Goal: Complete application form: Complete application form

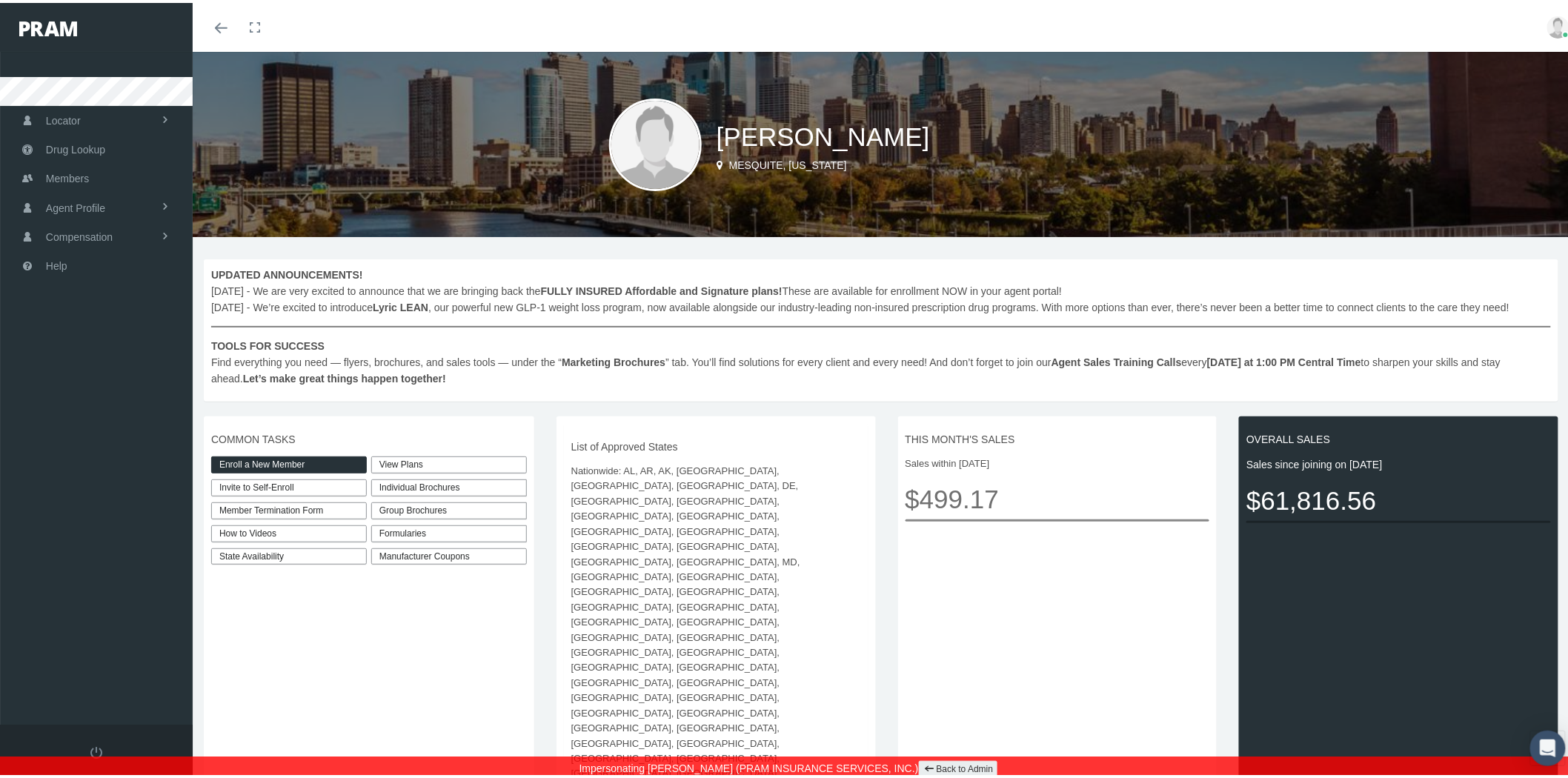
click at [306, 462] on link "Enroll a New Member" at bounding box center [289, 462] width 156 height 17
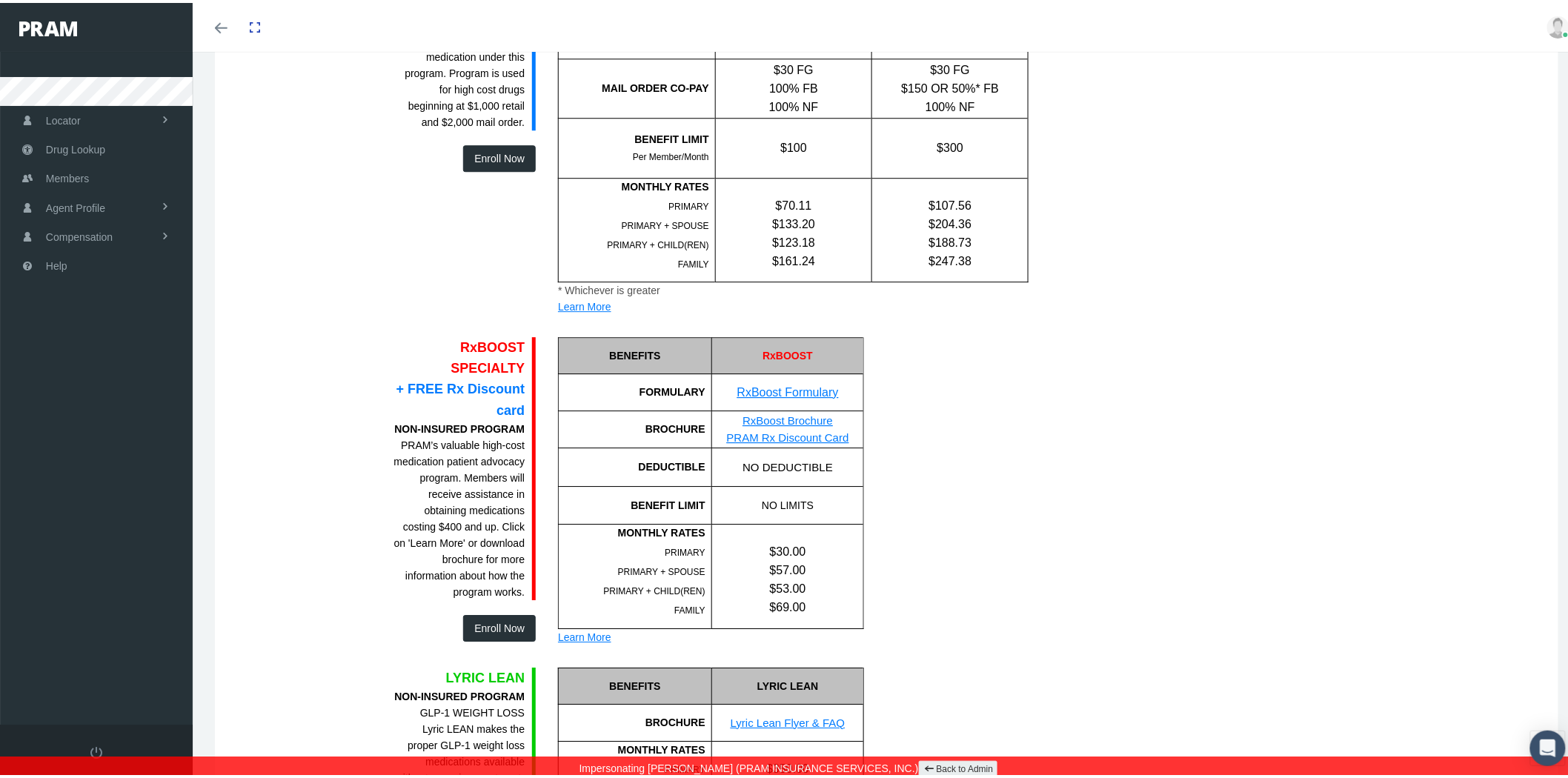
scroll to position [1728, 0]
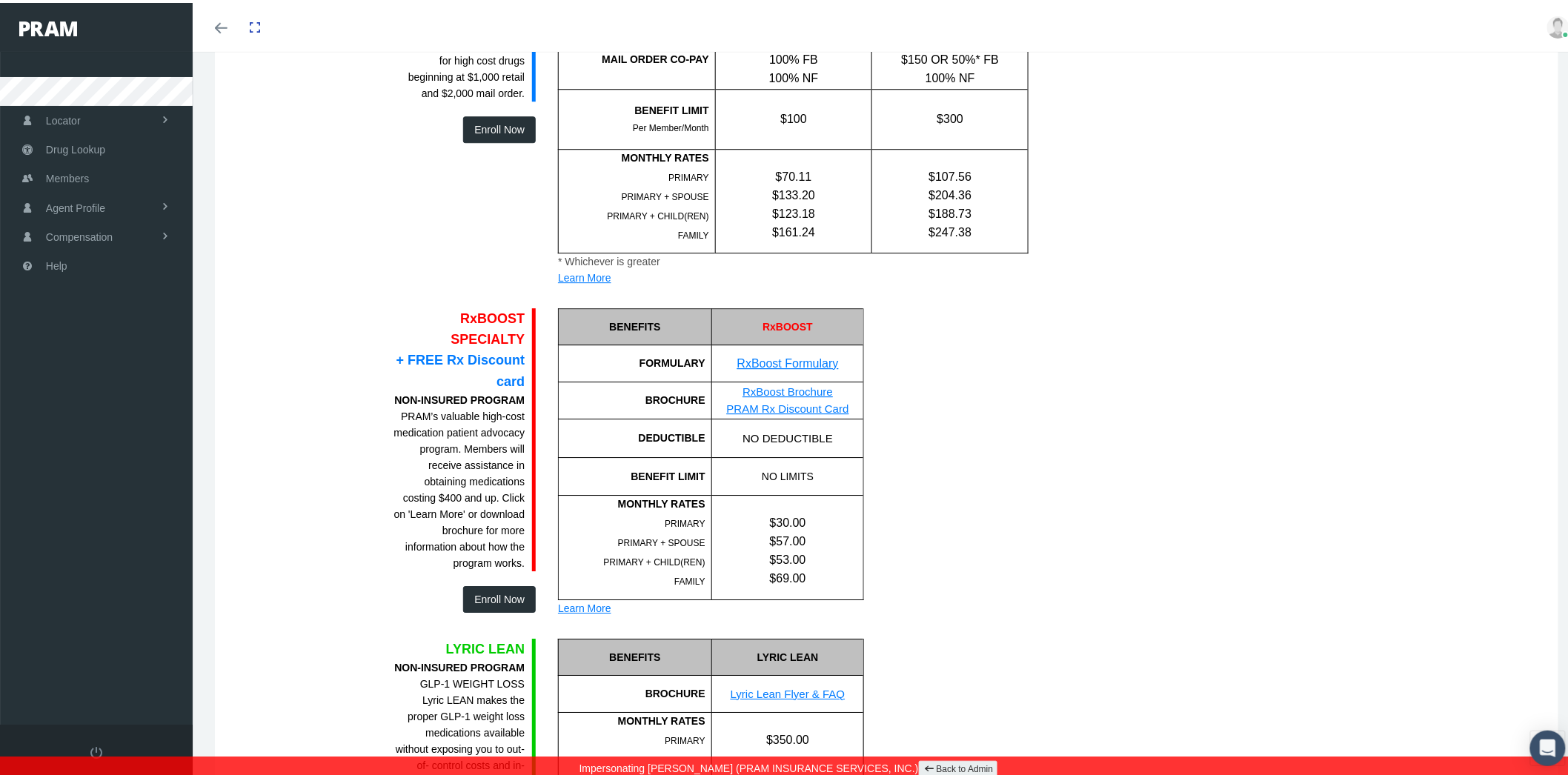
click at [478, 583] on button "Enroll Now" at bounding box center [500, 596] width 72 height 26
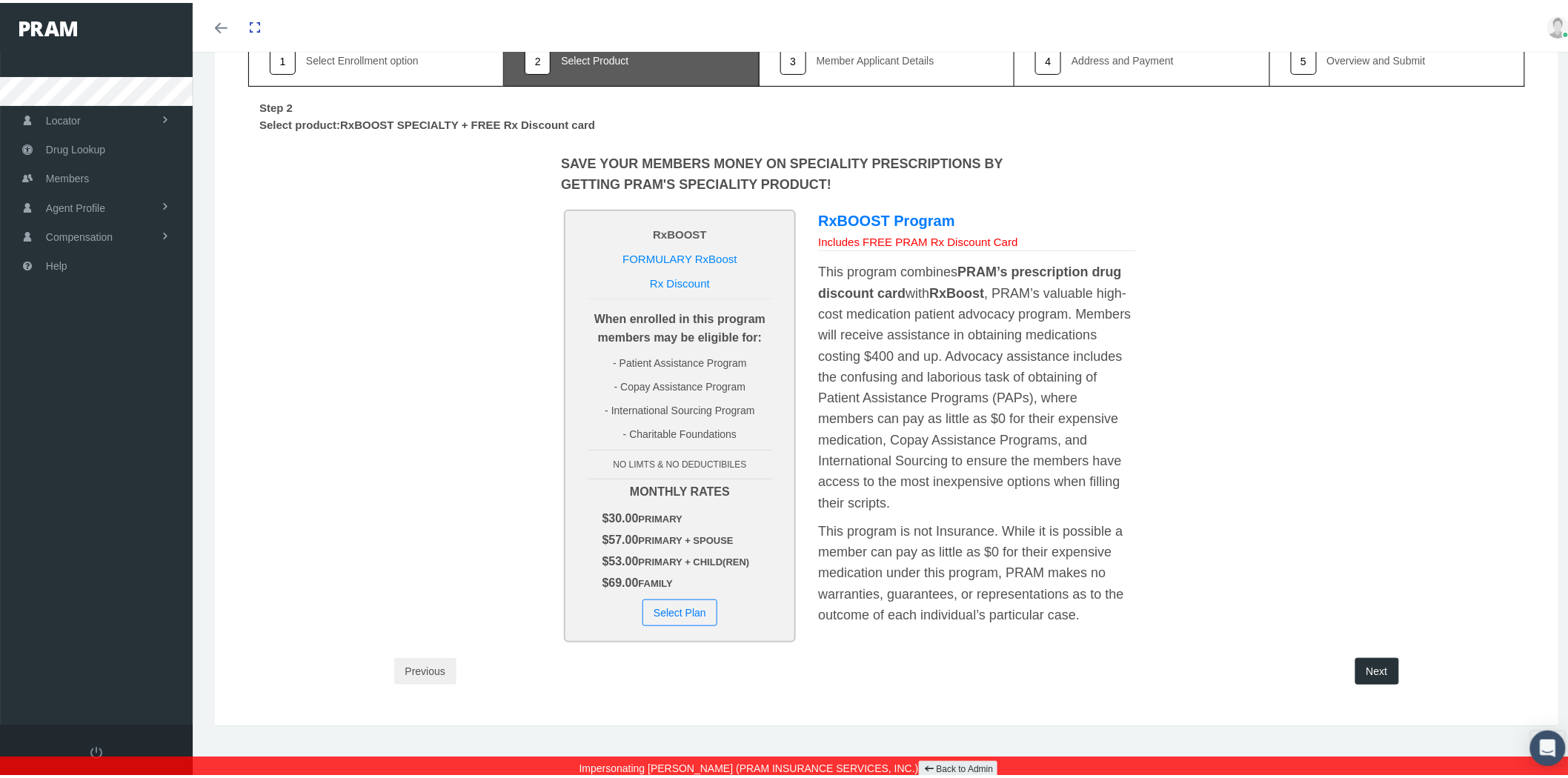
scroll to position [126, 0]
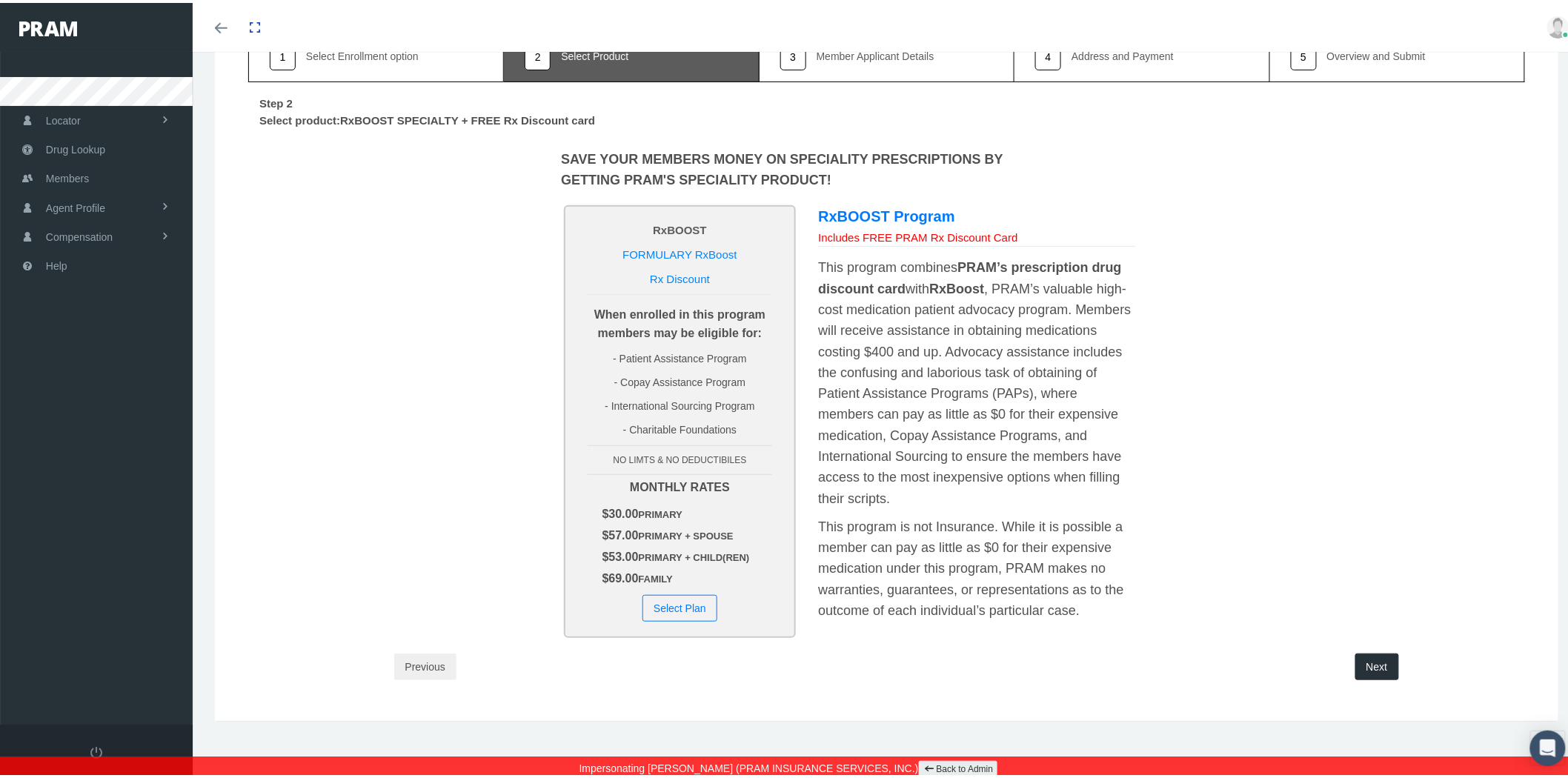
click at [430, 662] on button "Previous" at bounding box center [425, 664] width 63 height 26
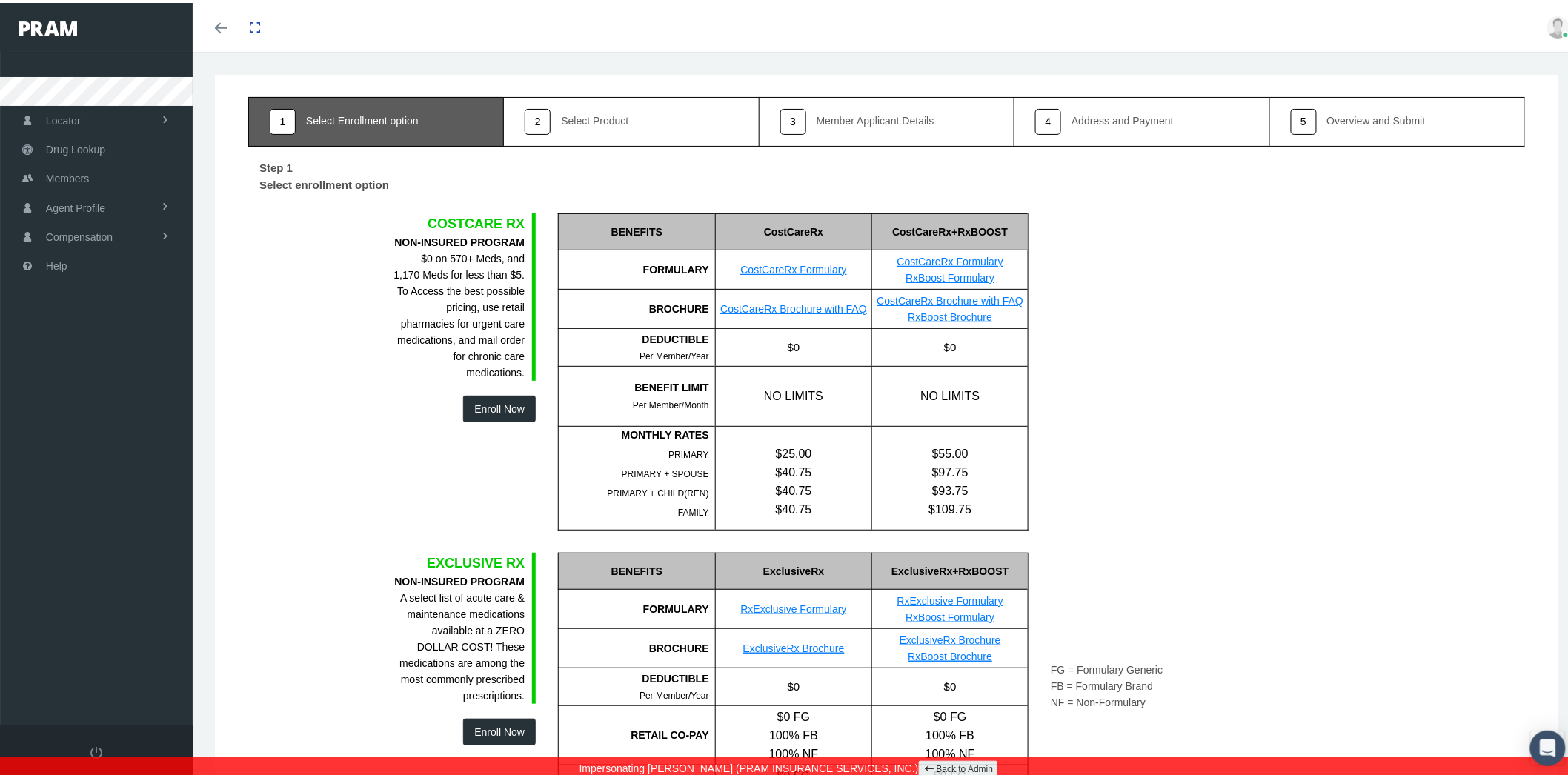
scroll to position [0, 0]
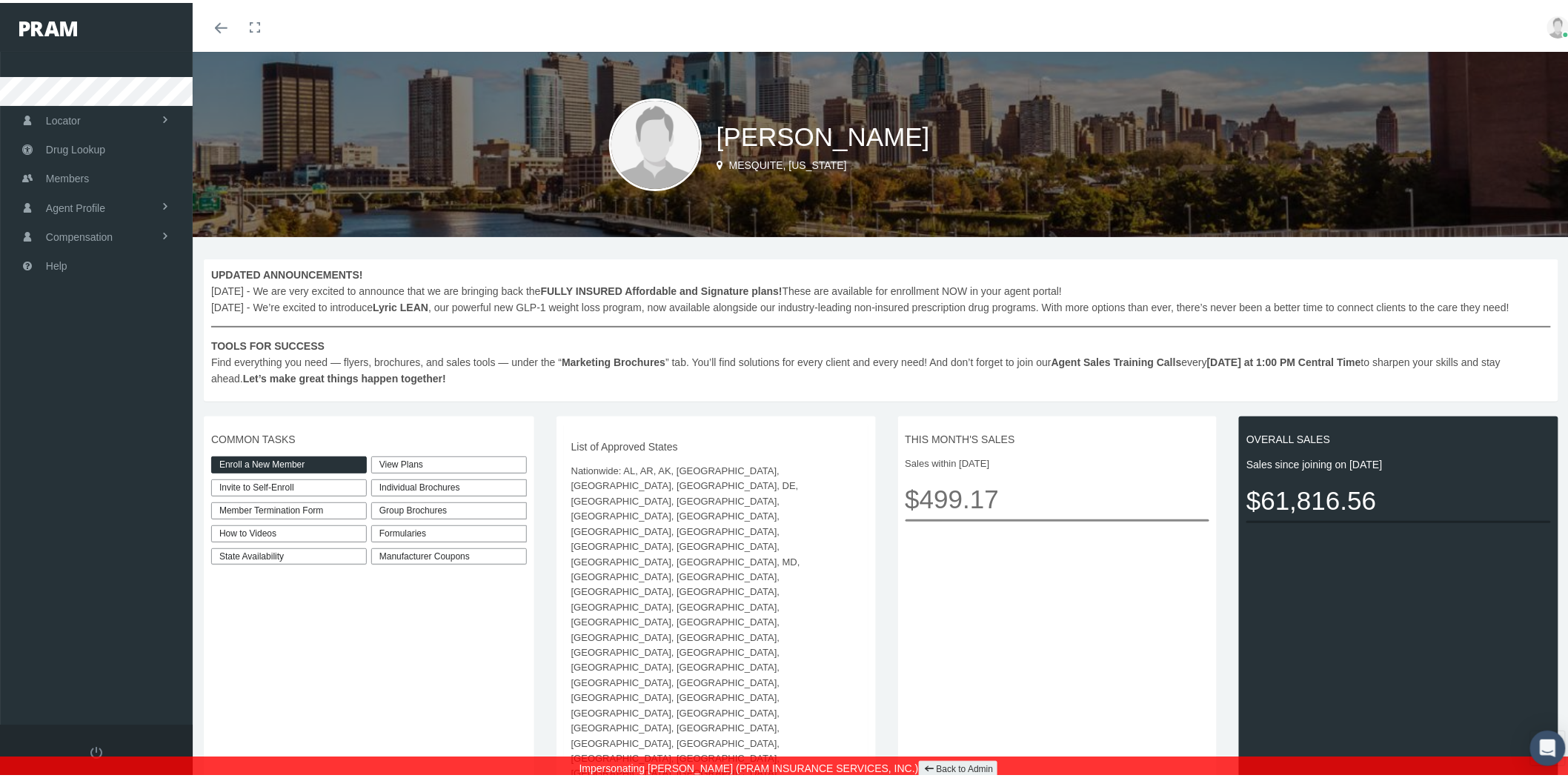
click at [485, 476] on div "Individual Brochures" at bounding box center [449, 484] width 156 height 17
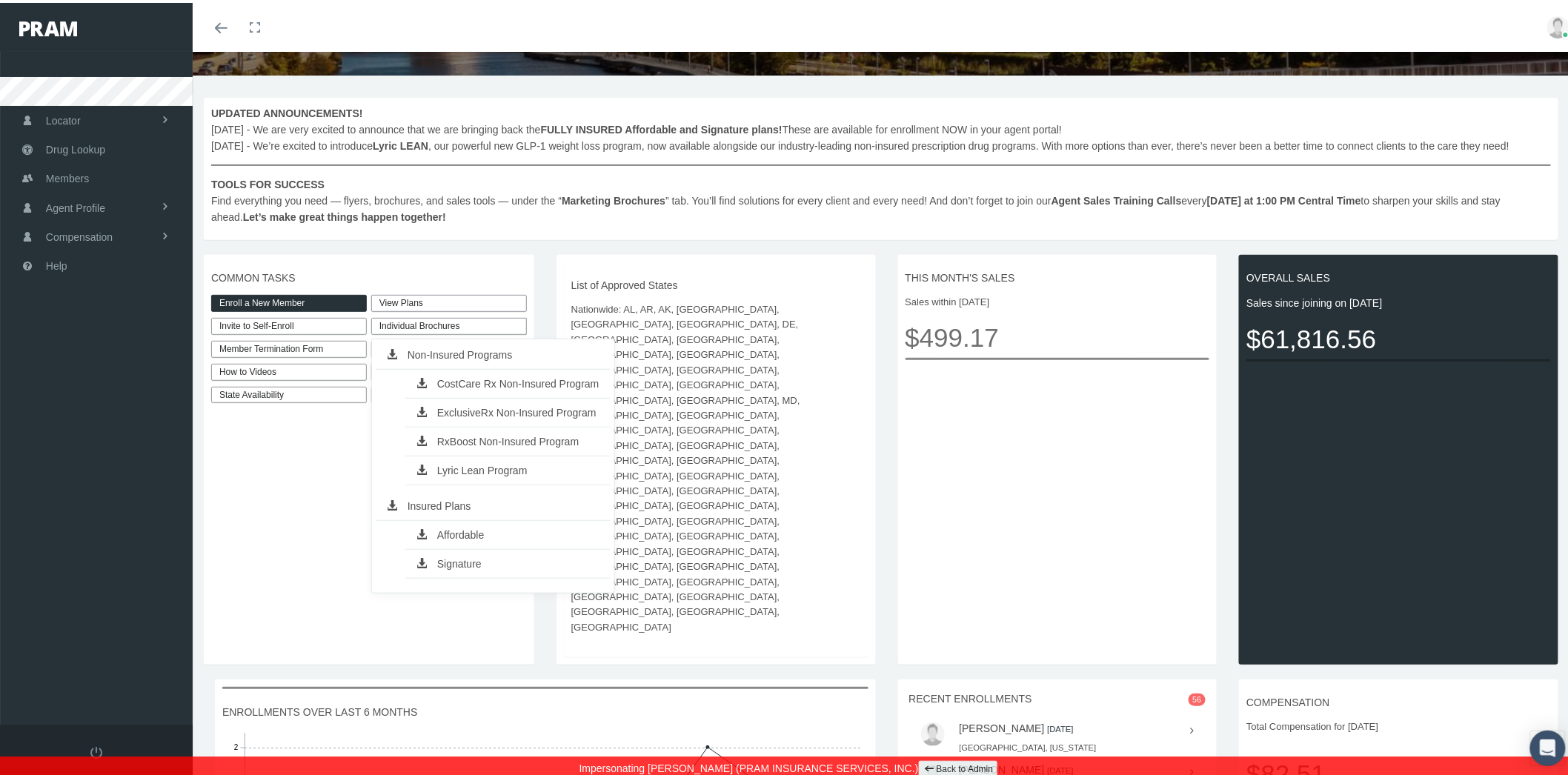
scroll to position [164, 0]
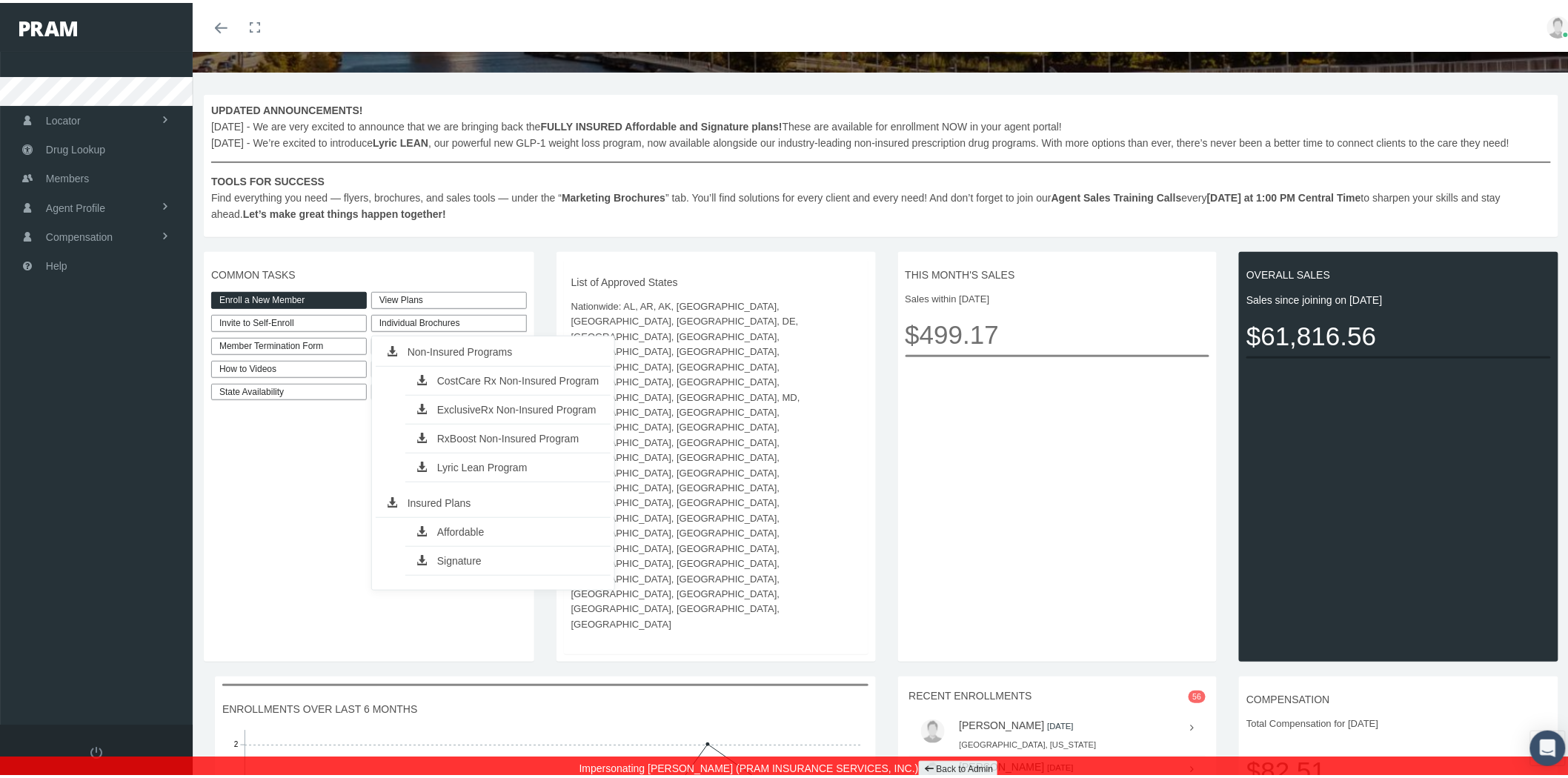
click at [507, 261] on div "COMMON TASKS Enroll a New Member Invite to Self-Enroll Member Termination Form …" at bounding box center [369, 454] width 331 height 410
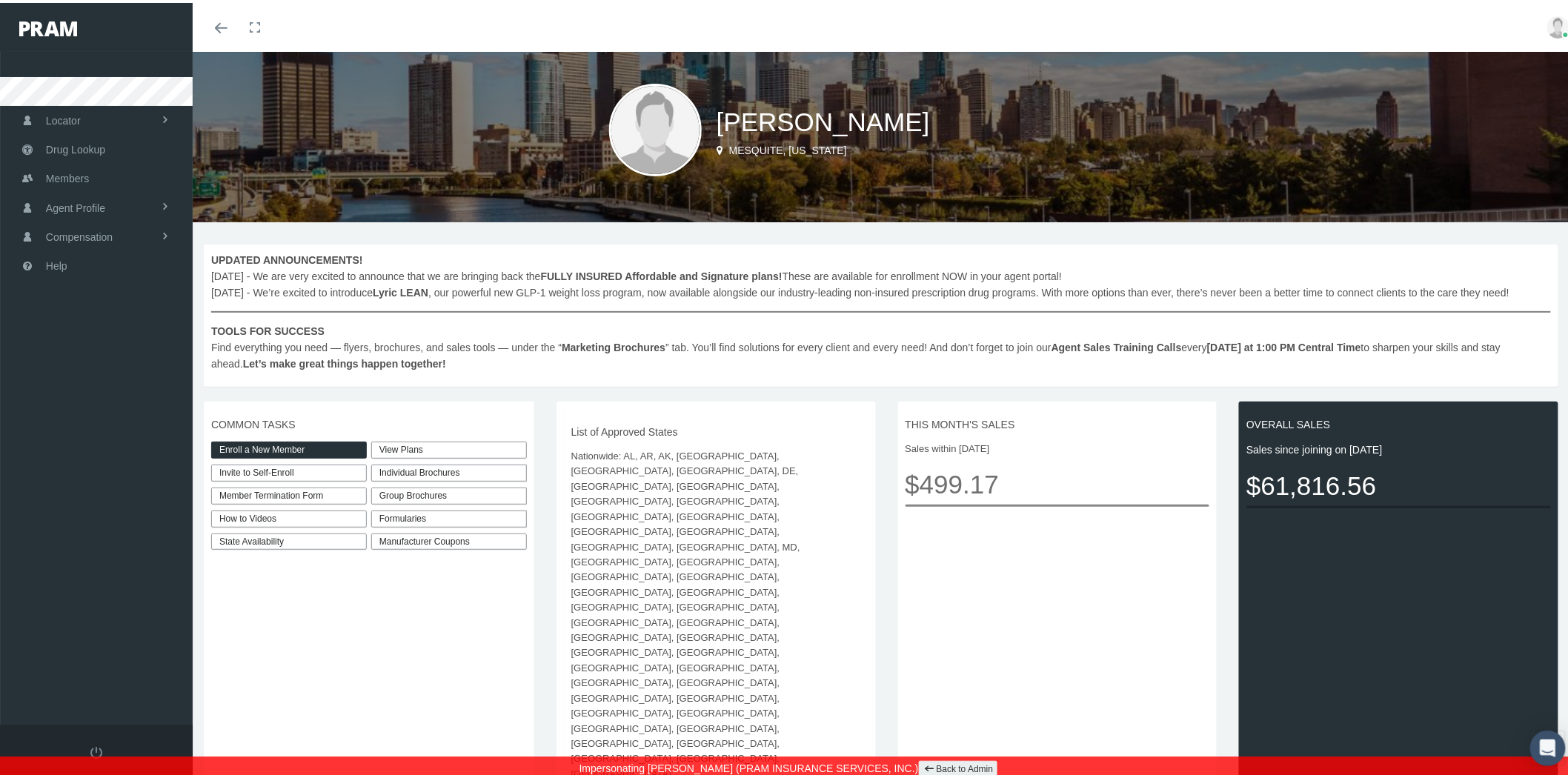
scroll to position [0, 0]
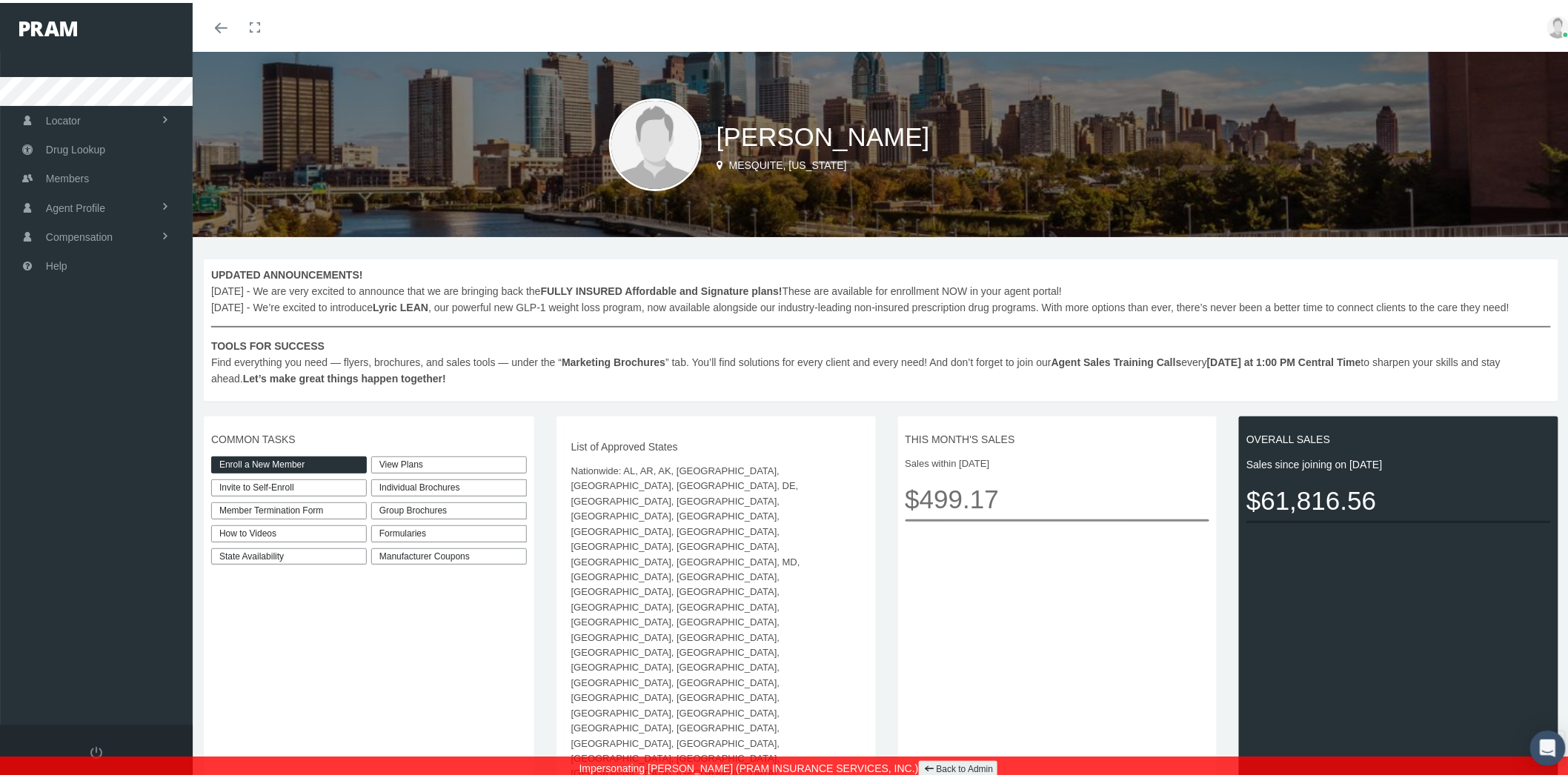
click at [502, 481] on div "Individual Brochures" at bounding box center [449, 484] width 156 height 17
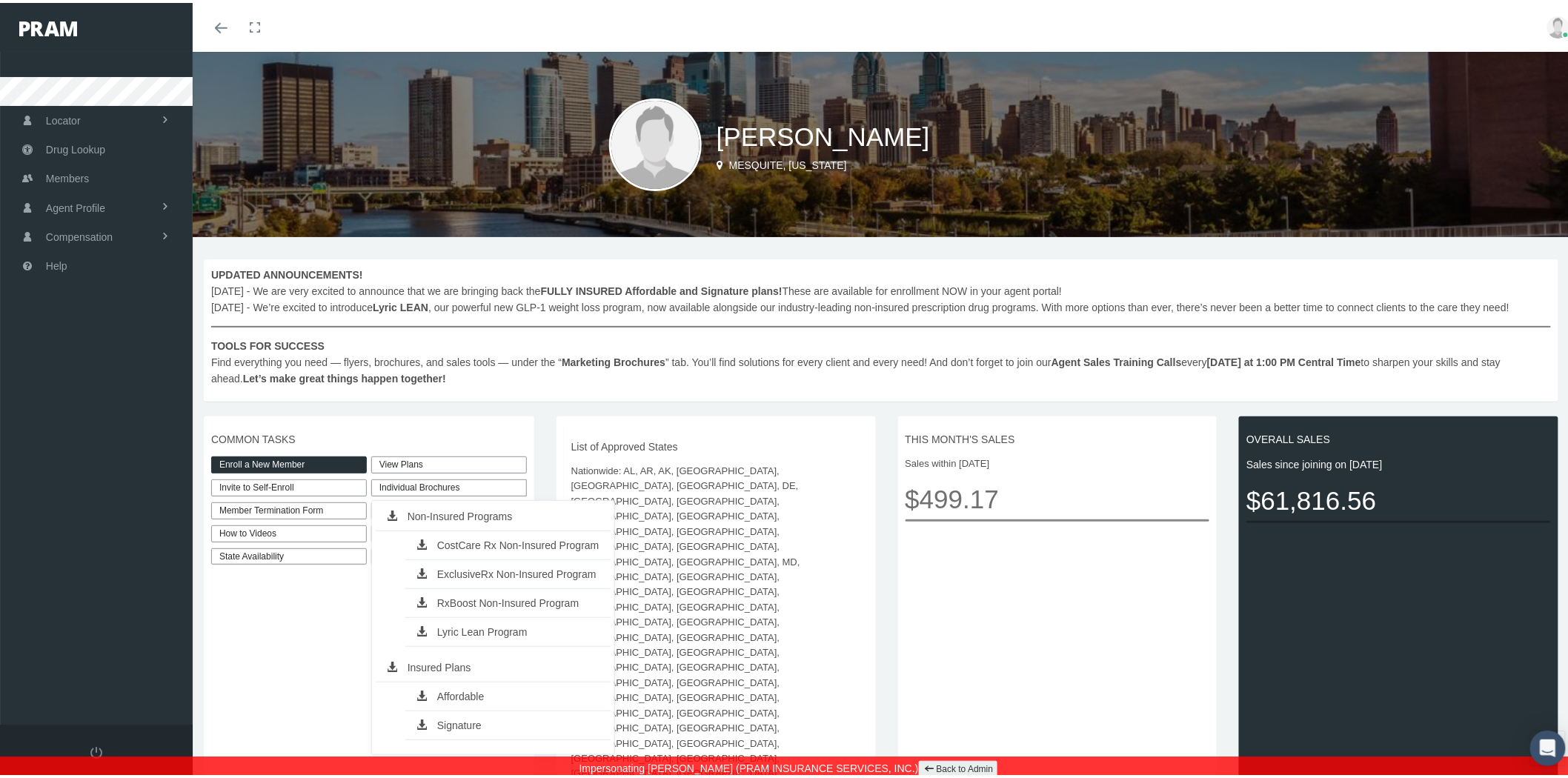
click at [514, 487] on div "Individual Brochures" at bounding box center [449, 484] width 156 height 17
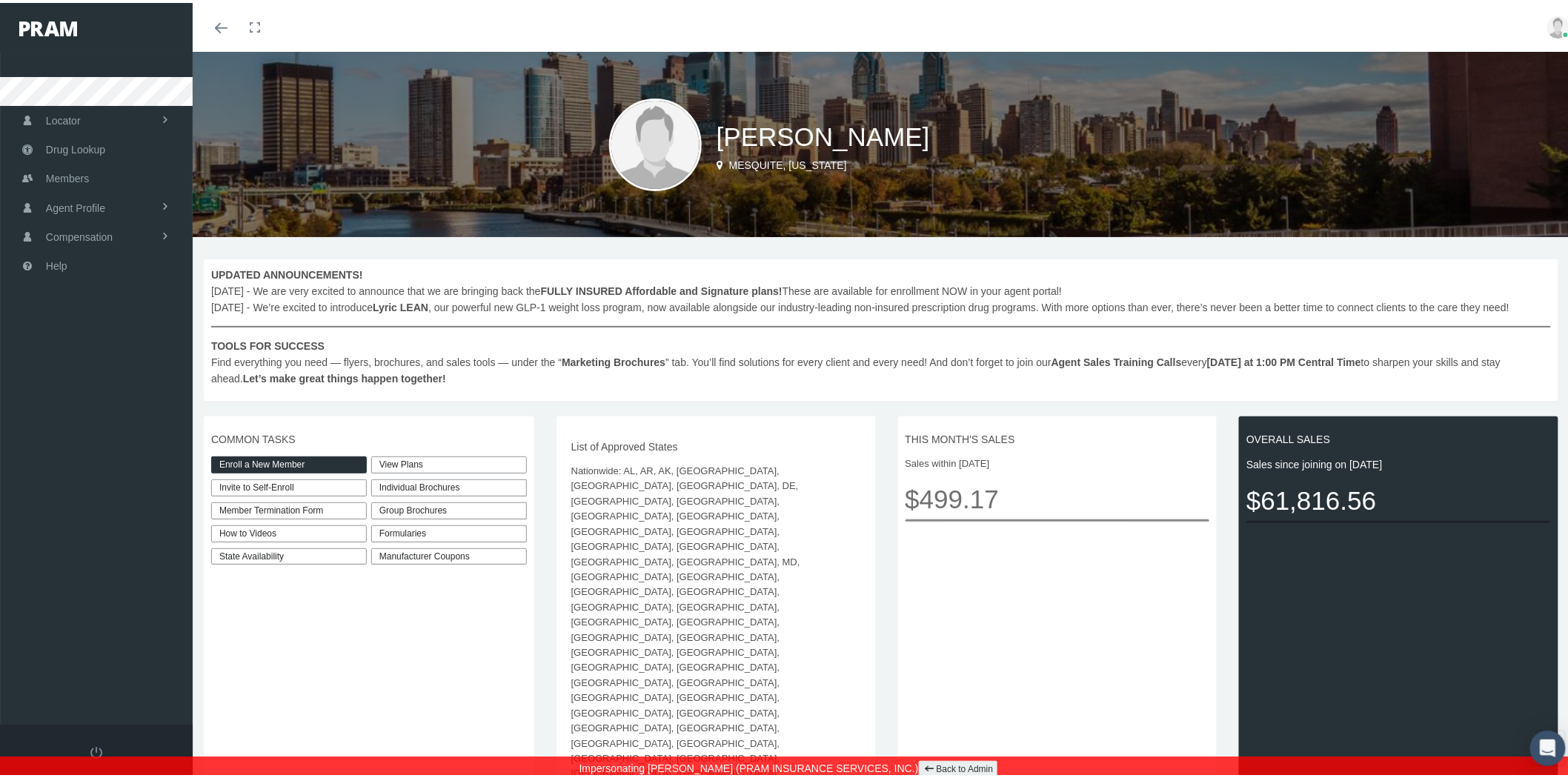
click at [506, 508] on div "Group Brochures" at bounding box center [449, 508] width 156 height 17
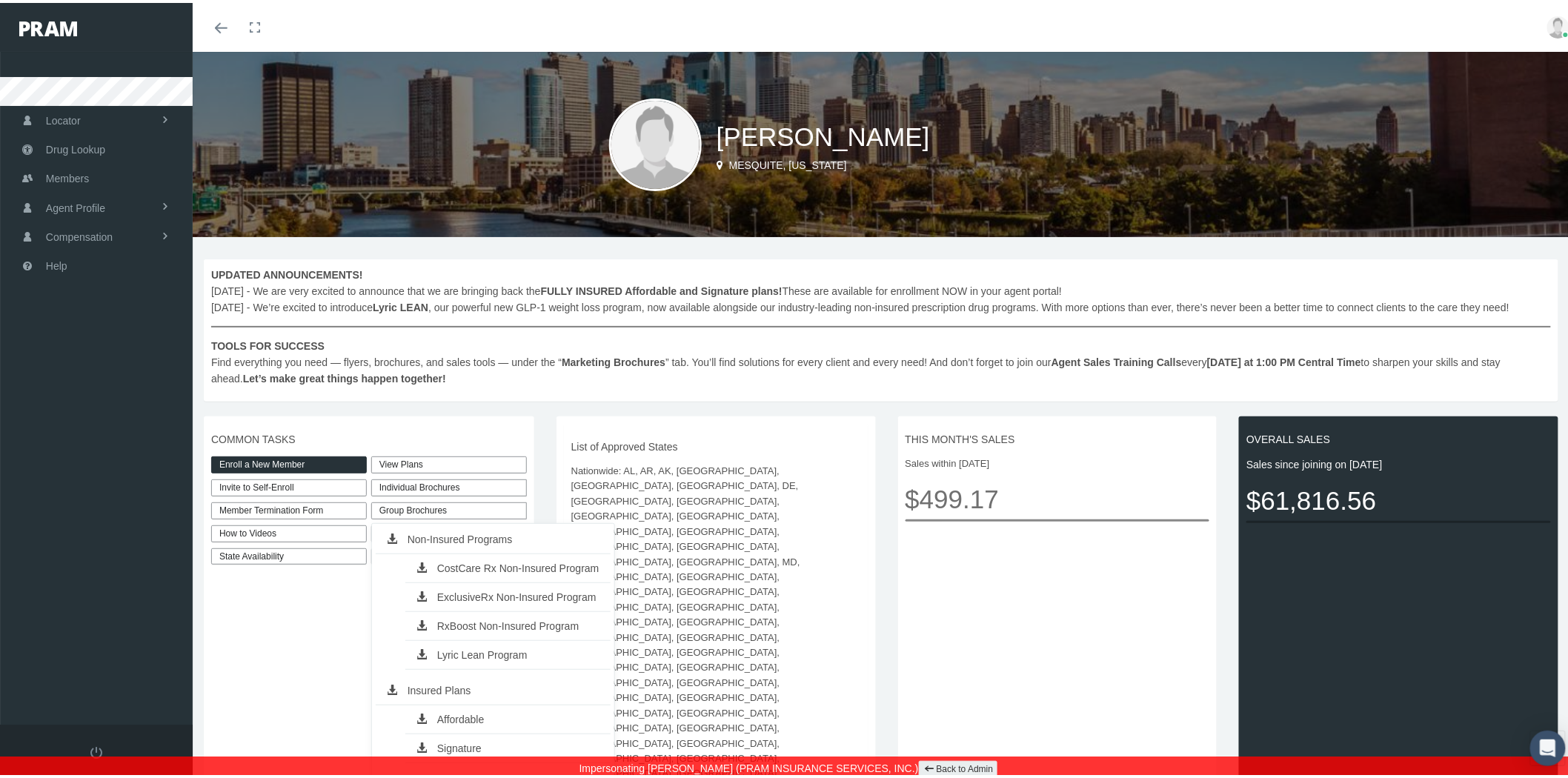
click at [506, 508] on div "Group Brochures" at bounding box center [449, 508] width 156 height 17
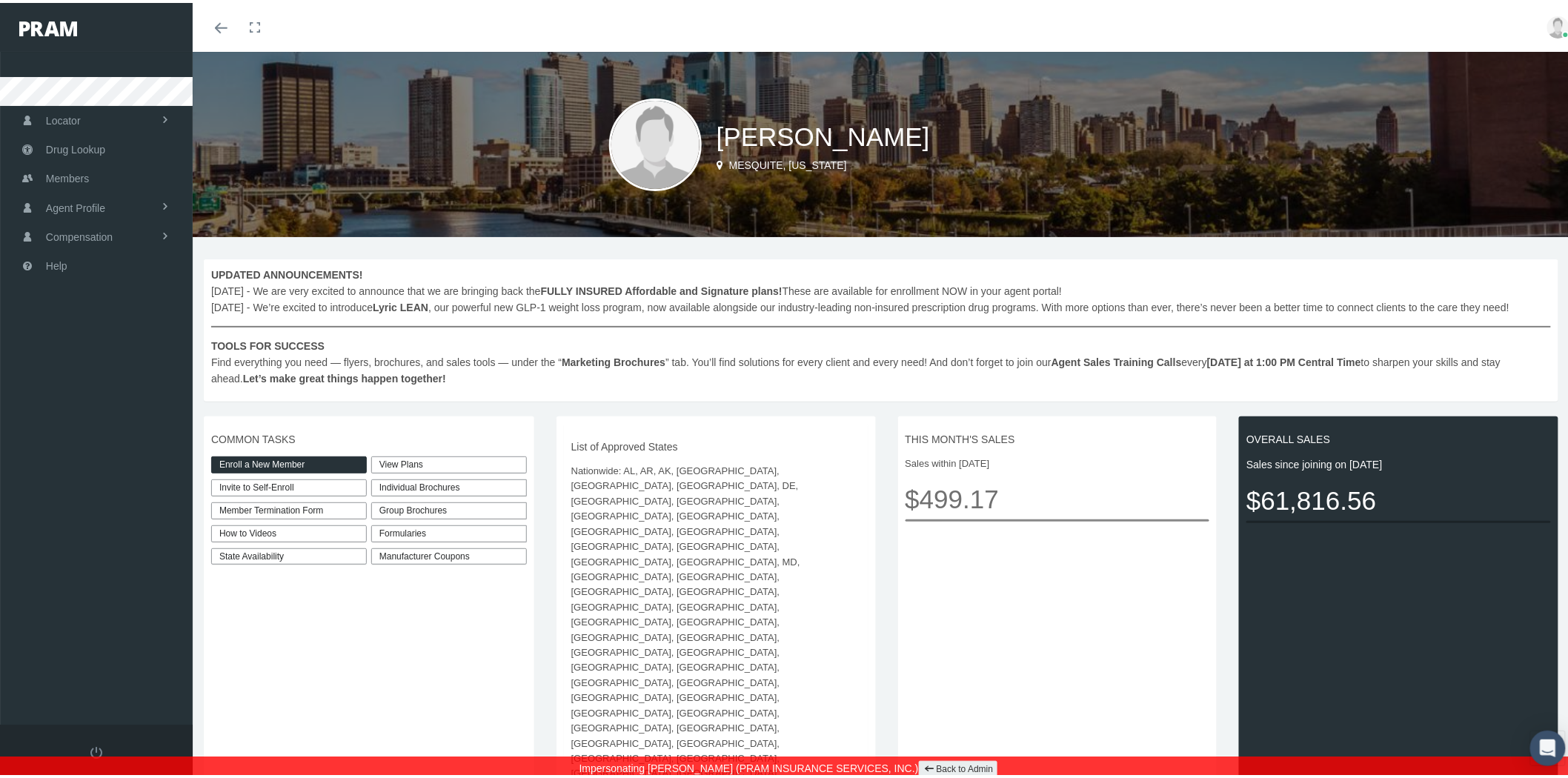
click at [509, 528] on div "Formularies" at bounding box center [449, 530] width 156 height 17
click at [527, 423] on div "COMMON TASKS Enroll a New Member Invite to Self-Enroll Member Termination Form …" at bounding box center [369, 618] width 331 height 410
click at [955, 764] on link "Back to Admin" at bounding box center [958, 766] width 79 height 17
